Goal: Participate in discussion

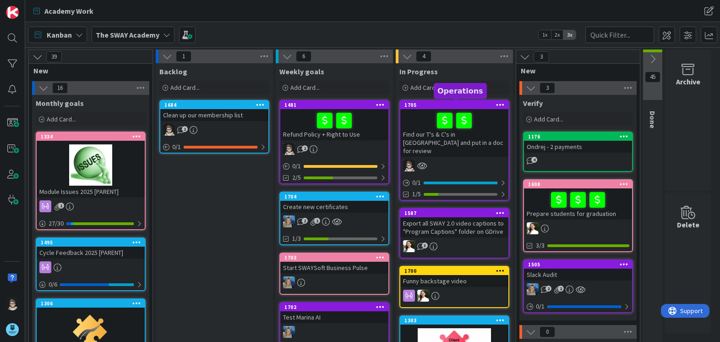
click at [429, 105] on div "1705" at bounding box center [456, 105] width 104 height 6
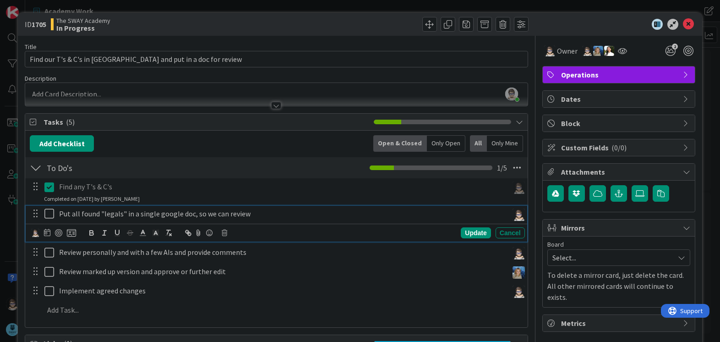
click at [49, 213] on icon at bounding box center [49, 213] width 10 height 11
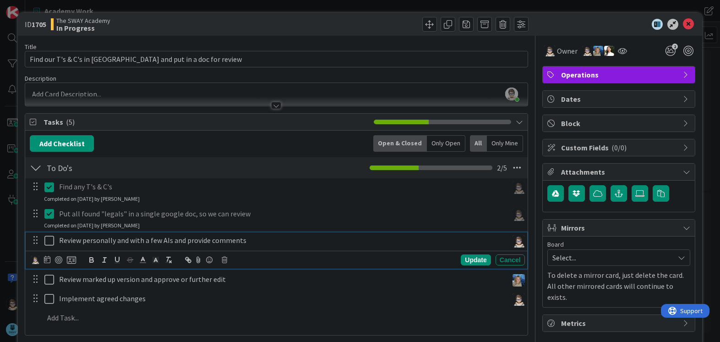
click at [50, 240] on icon at bounding box center [49, 240] width 10 height 11
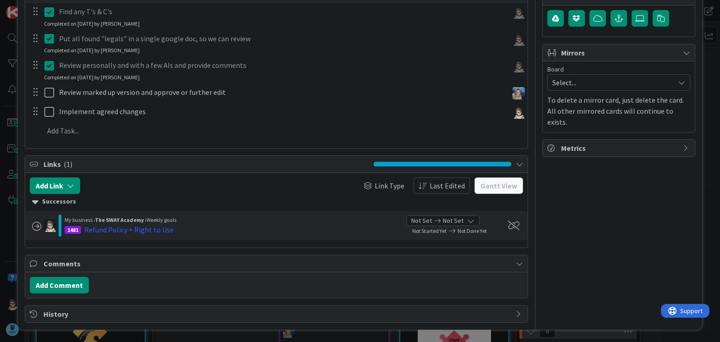
scroll to position [175, 0]
click at [63, 283] on button "Add Comment" at bounding box center [59, 284] width 59 height 16
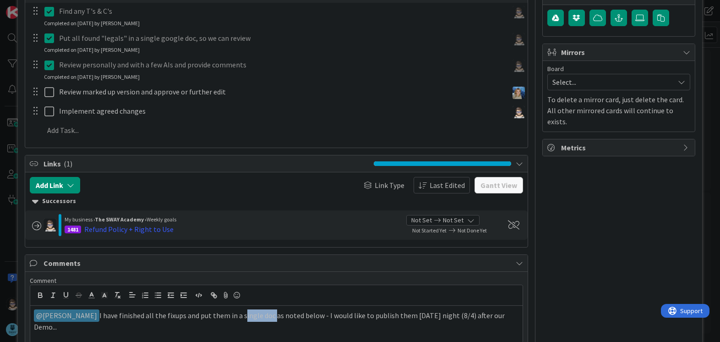
drag, startPoint x: 223, startPoint y: 316, endPoint x: 254, endPoint y: 313, distance: 30.4
click at [254, 313] on p "﻿ @ Marina Alex ﻿ I have finished all the fixups and put them in a single doc a…" at bounding box center [276, 320] width 485 height 22
click at [214, 295] on icon "button" at bounding box center [214, 295] width 3 height 3
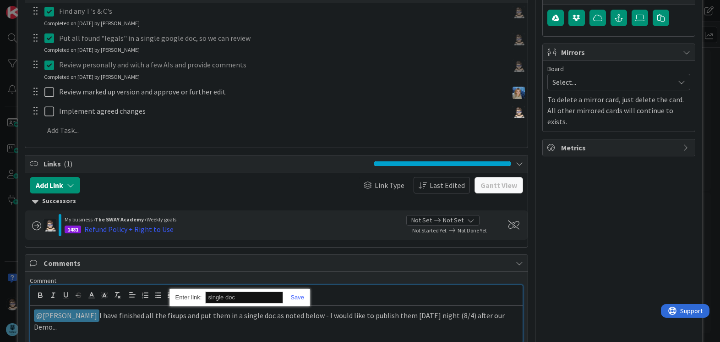
paste input "https://docs.google.com/document/d/1f3yyWgq_k7Z1qyofEtTKYYfM5iFwd16-NHZ7SbZQ4RM…"
type input "https://docs.google.com/document/d/1f3yyWgq_k7Z1qyofEtTKYYfM5iFwd16-NHZ7SbZQ4RM…"
click at [300, 297] on link at bounding box center [293, 297] width 21 height 7
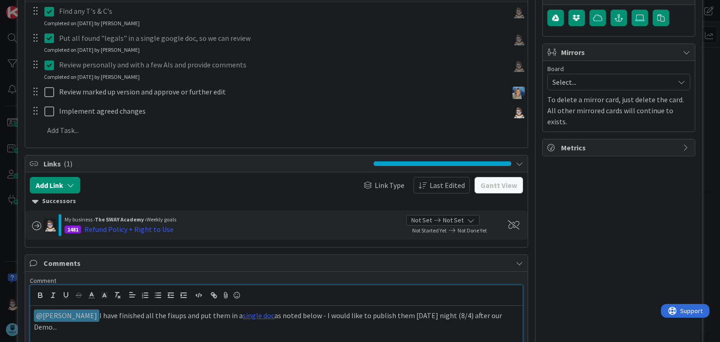
click at [191, 332] on p "﻿ @ Marina Alex ﻿ I have finished all the fixups and put them in a single doc a…" at bounding box center [276, 320] width 485 height 22
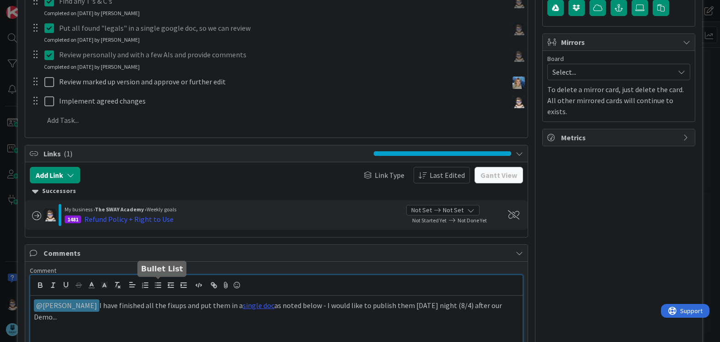
click at [158, 285] on line "button" at bounding box center [159, 285] width 4 height 0
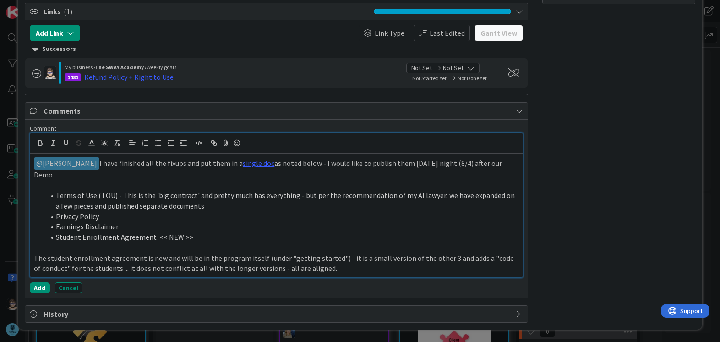
scroll to position [328, 0]
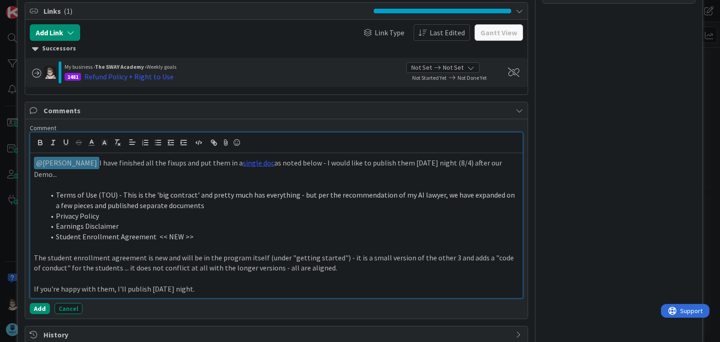
click at [113, 289] on p "If you're happy with them, I'll publish on Thursday night." at bounding box center [276, 288] width 485 height 11
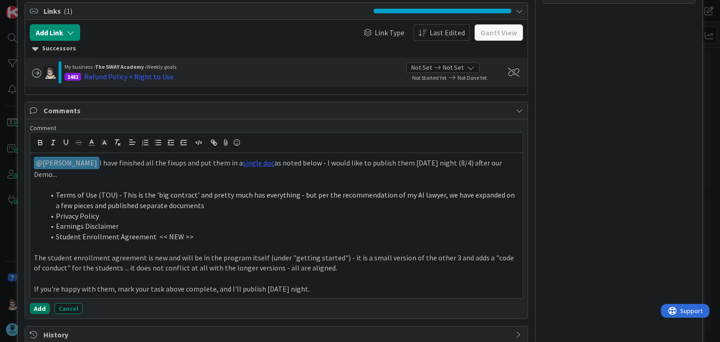
click at [38, 305] on button "Add" at bounding box center [40, 308] width 20 height 11
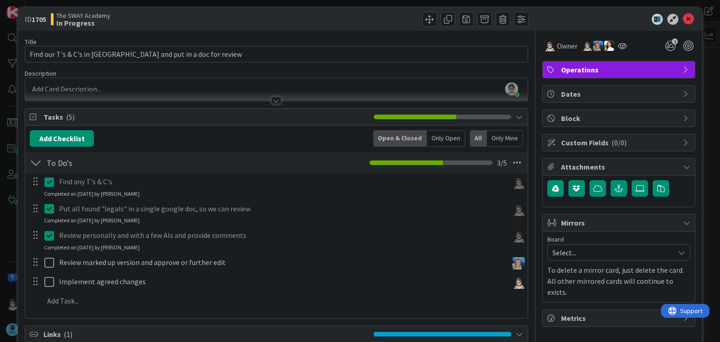
scroll to position [0, 0]
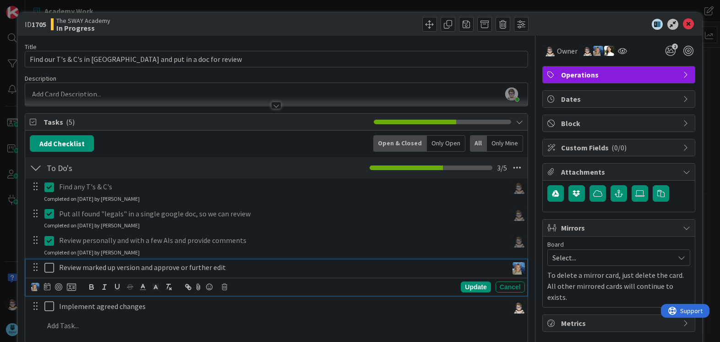
click at [82, 268] on p "Review marked up version and approve or further edit" at bounding box center [281, 267] width 445 height 11
drag, startPoint x: 82, startPoint y: 268, endPoint x: 137, endPoint y: 267, distance: 55.0
click at [137, 267] on p "Review marked up version and approve or further edit" at bounding box center [281, 267] width 445 height 11
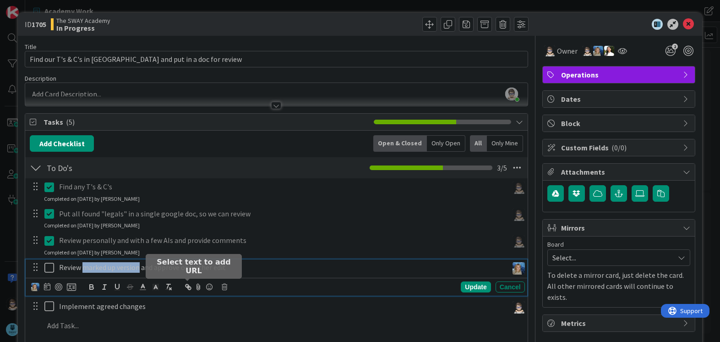
click at [186, 288] on icon "button" at bounding box center [188, 287] width 8 height 8
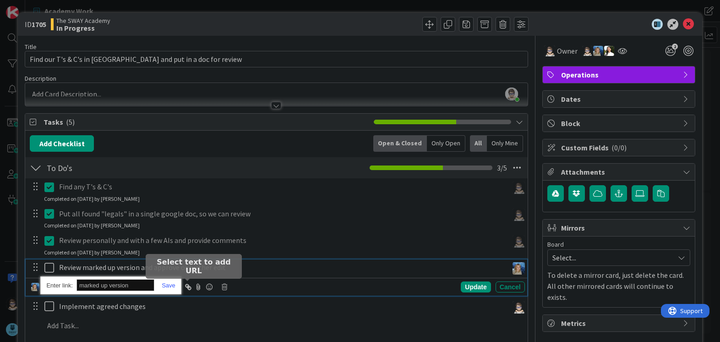
paste input "https://docs.google.com/document/d/1f3yyWgq_k7Z1qyofEtTKYYfM5iFwd16-NHZ7SbZQ4RM…"
type input "https://docs.google.com/document/d/1f3yyWgq_k7Z1qyofEtTKYYfM5iFwd16-NHZ7SbZQ4RM…"
click at [169, 282] on link at bounding box center [164, 285] width 21 height 7
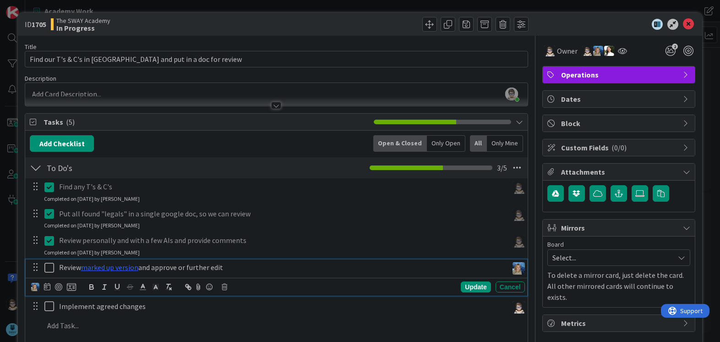
click at [245, 264] on p "Review marked up version and approve or further edit" at bounding box center [281, 267] width 445 height 11
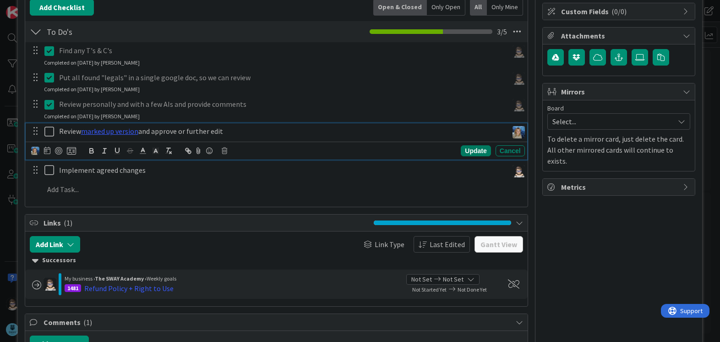
scroll to position [136, 0]
click at [465, 147] on div "Update" at bounding box center [476, 150] width 30 height 11
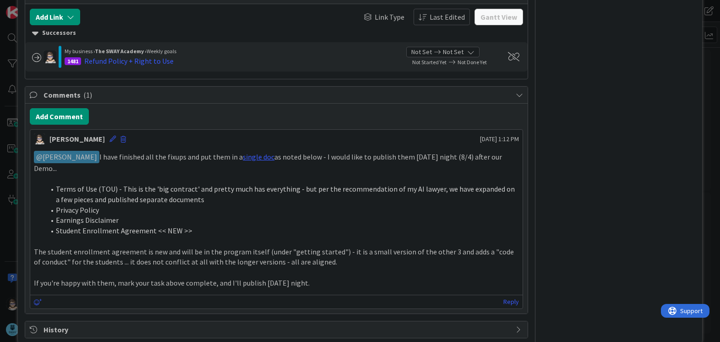
scroll to position [359, 0]
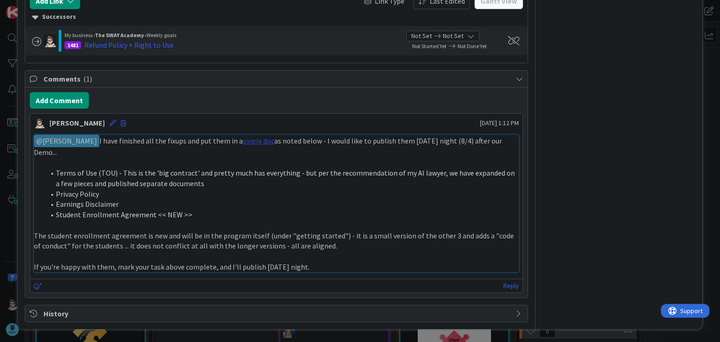
click at [243, 136] on link "single doc" at bounding box center [259, 140] width 32 height 9
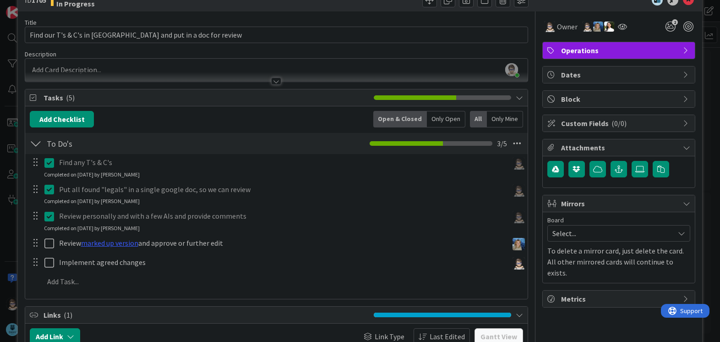
scroll to position [0, 0]
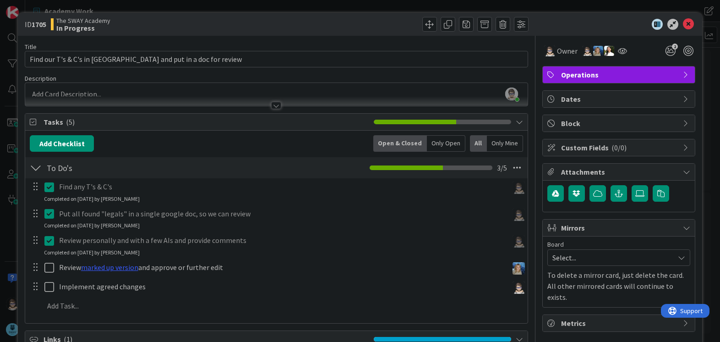
click at [391, 23] on div at bounding box center [404, 24] width 250 height 15
click at [683, 25] on icon at bounding box center [688, 24] width 11 height 11
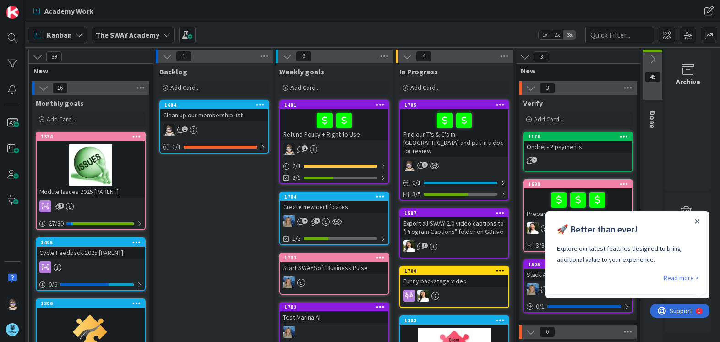
click at [699, 221] on icon "Close Announcement" at bounding box center [697, 221] width 5 height 5
